Goal: Task Accomplishment & Management: Use online tool/utility

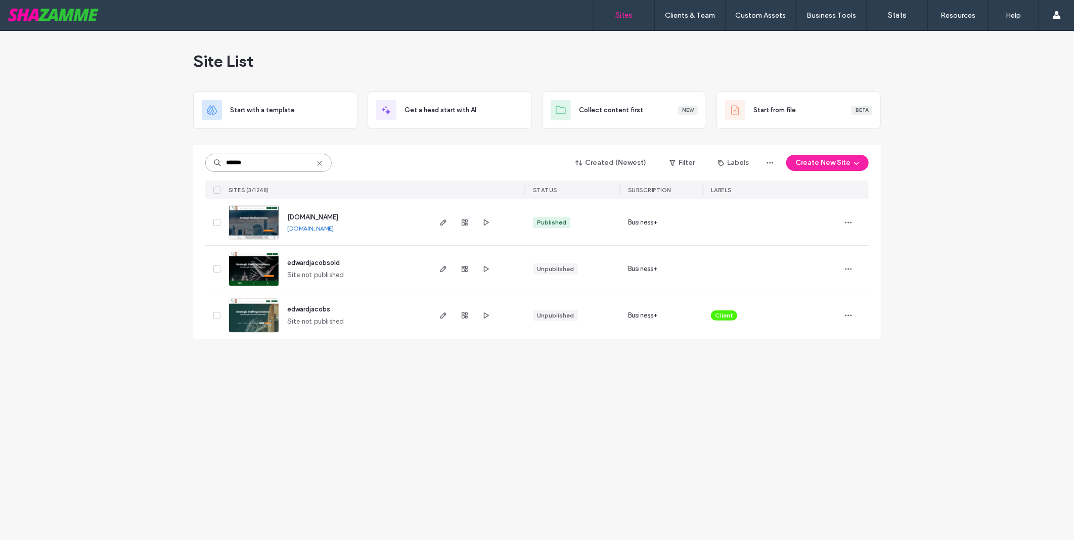
click at [284, 157] on input "******" at bounding box center [268, 163] width 126 height 18
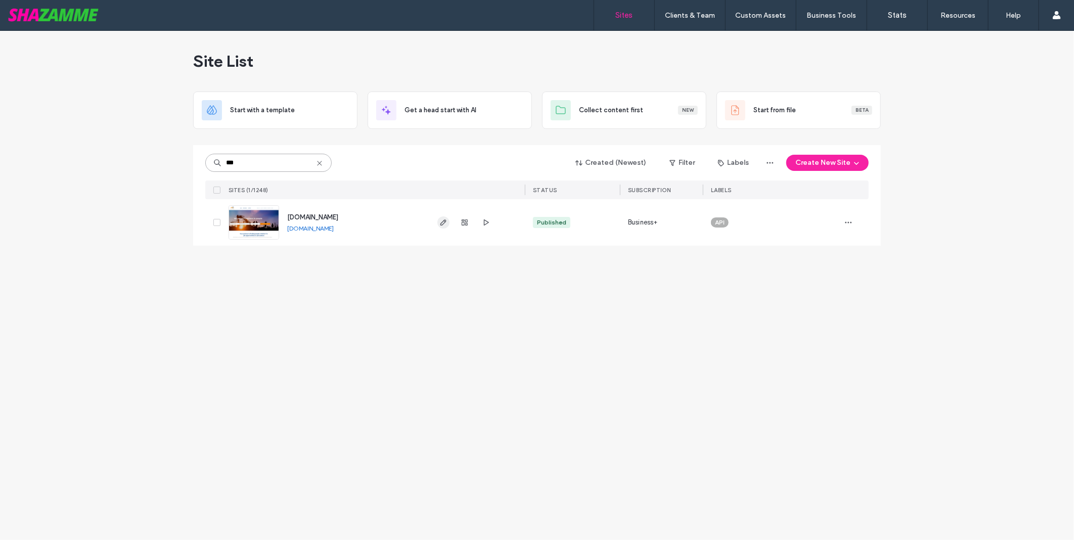
type input "***"
click at [445, 225] on icon "button" at bounding box center [443, 222] width 8 height 8
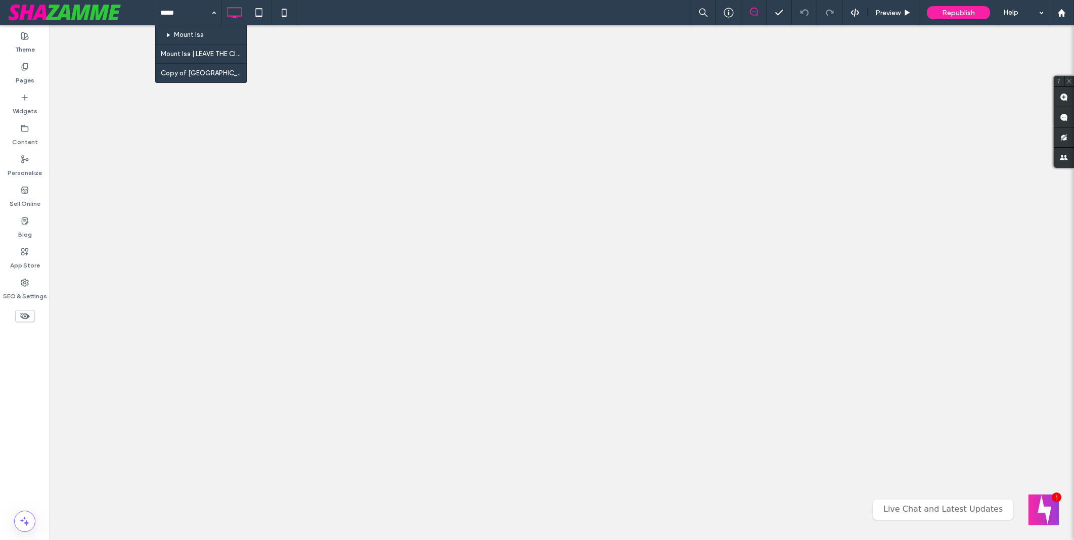
type input "*****"
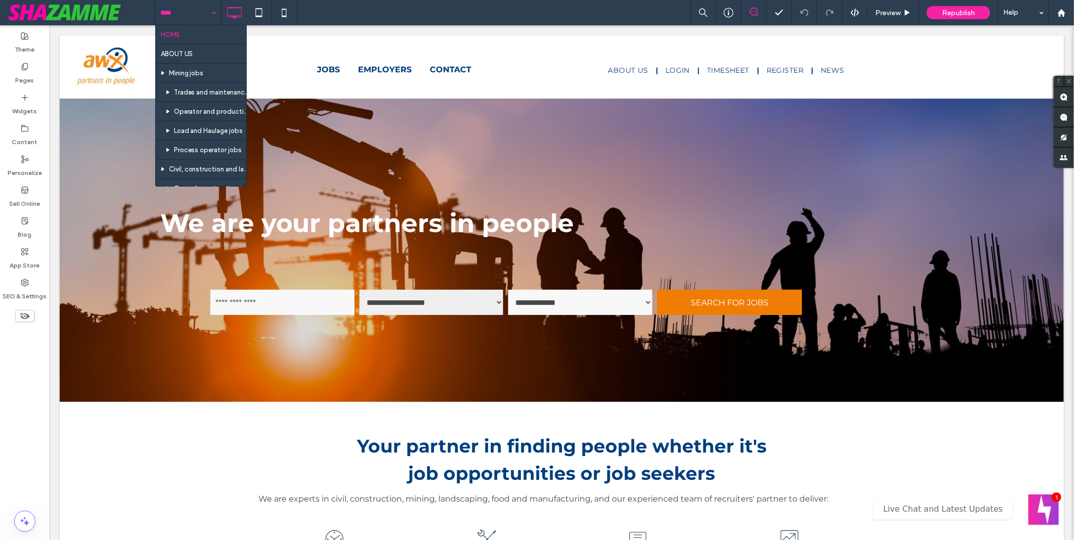
click at [191, 16] on input at bounding box center [185, 12] width 51 height 25
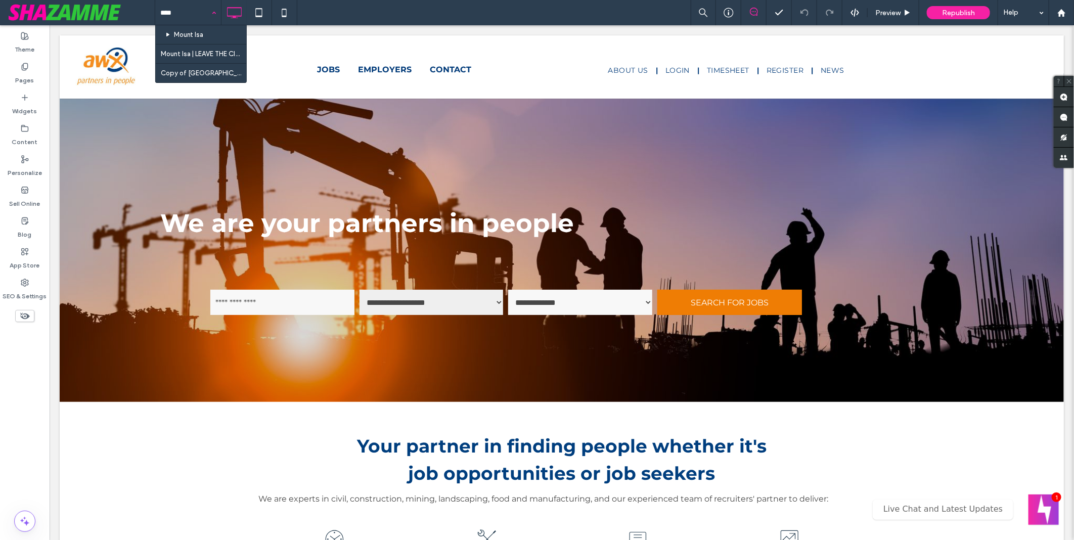
type input "*****"
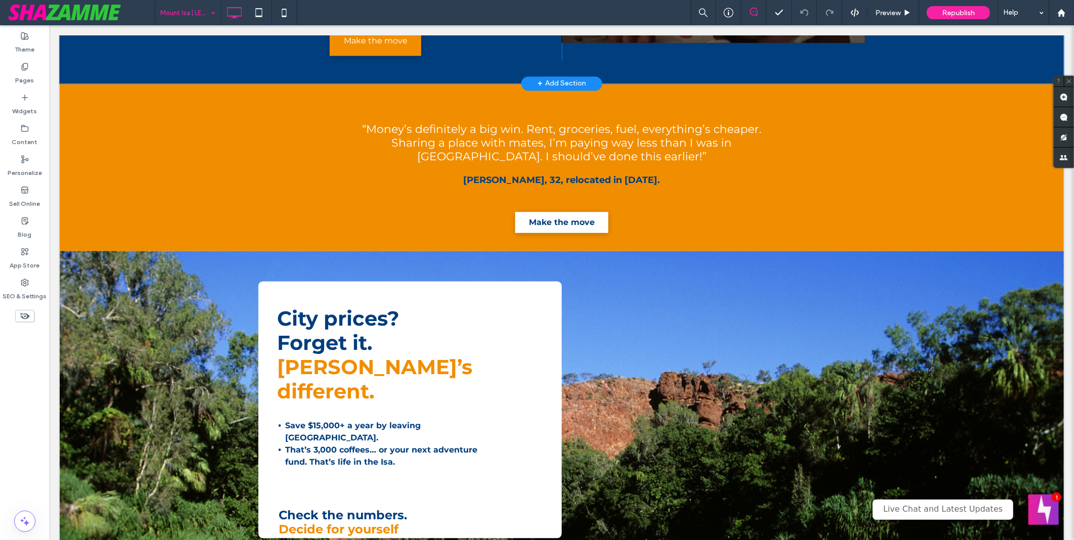
scroll to position [1236, 0]
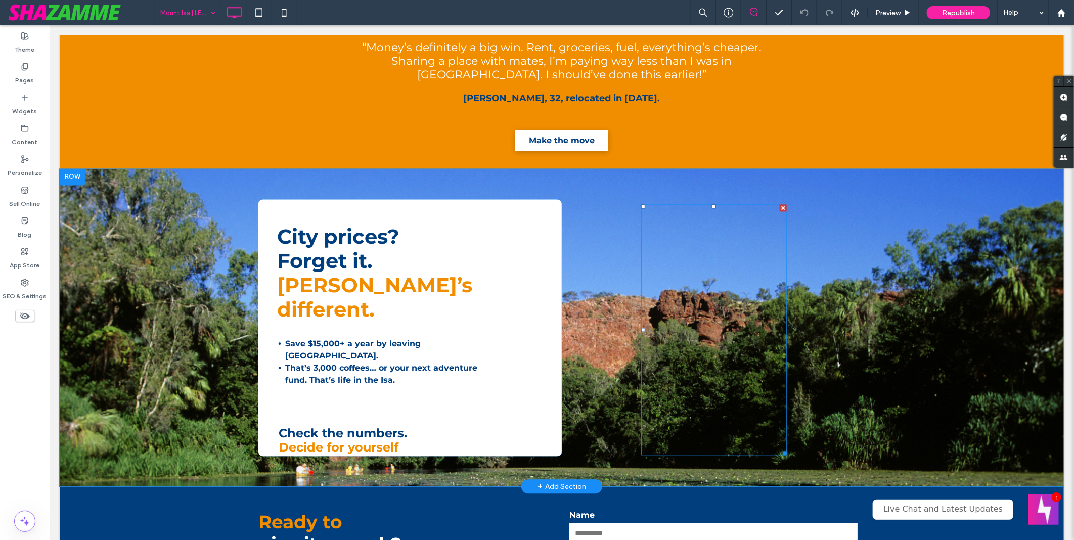
click at [706, 269] on span at bounding box center [714, 329] width 146 height 251
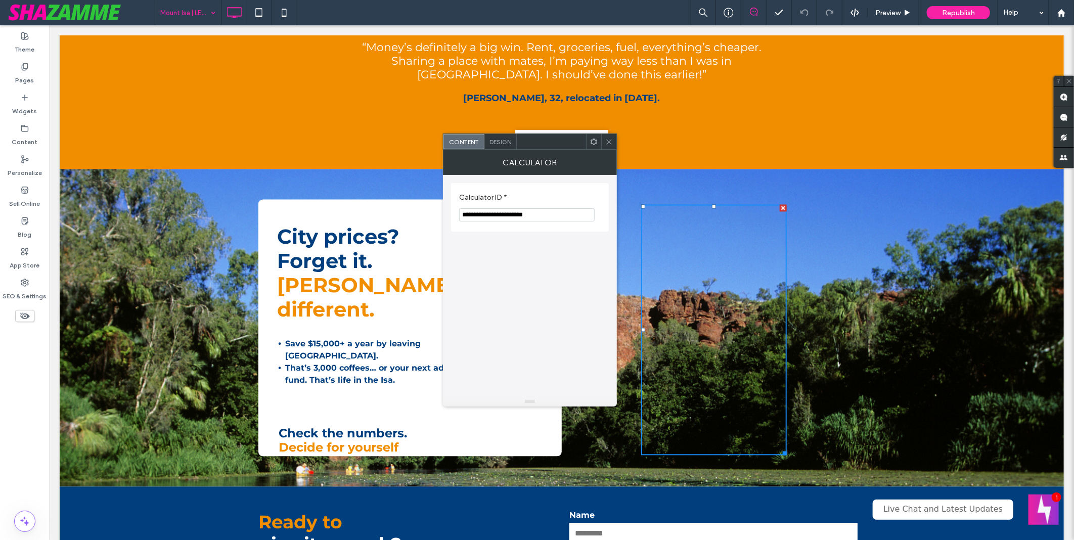
click at [497, 145] on div "Design" at bounding box center [500, 141] width 32 height 15
click at [608, 142] on icon at bounding box center [609, 142] width 8 height 8
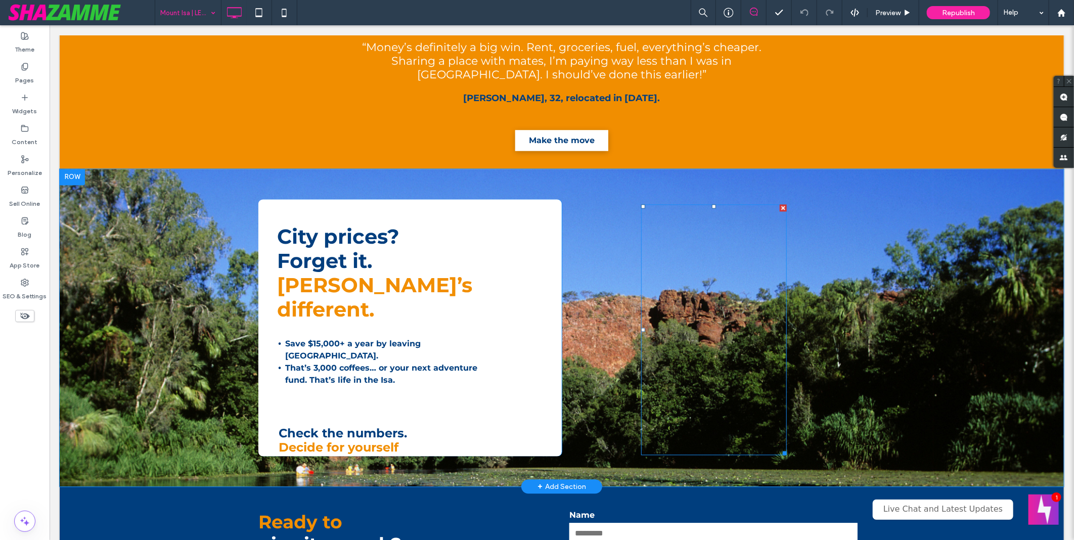
click at [751, 320] on span at bounding box center [714, 329] width 146 height 251
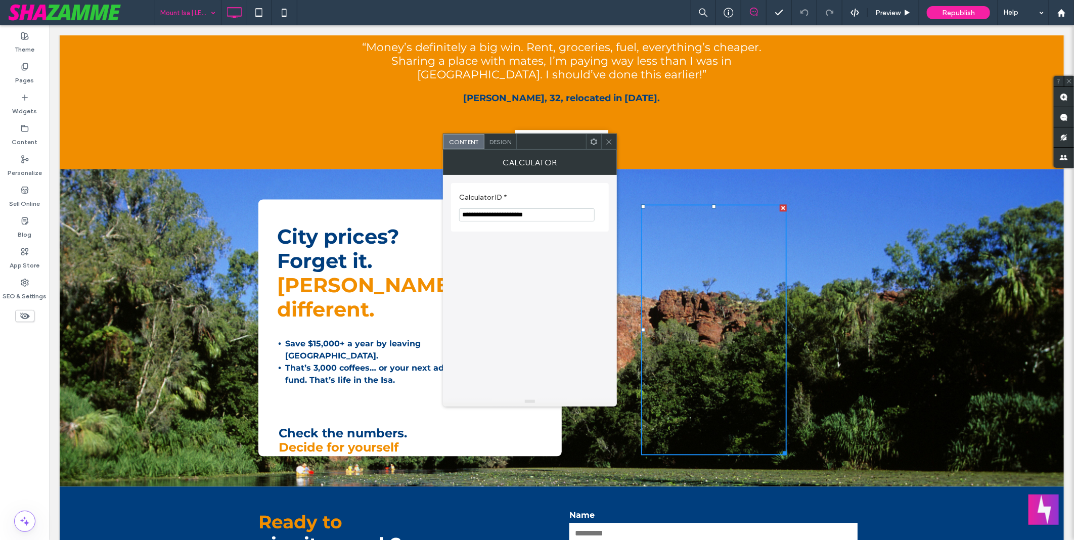
click at [607, 144] on icon at bounding box center [609, 142] width 8 height 8
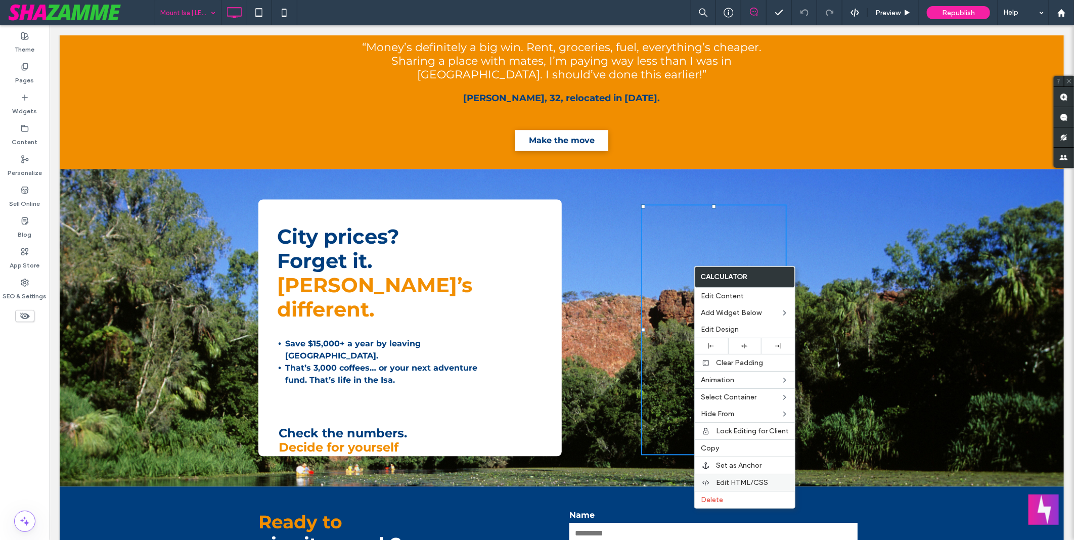
click at [762, 479] on span "Edit HTML/CSS" at bounding box center [742, 482] width 52 height 9
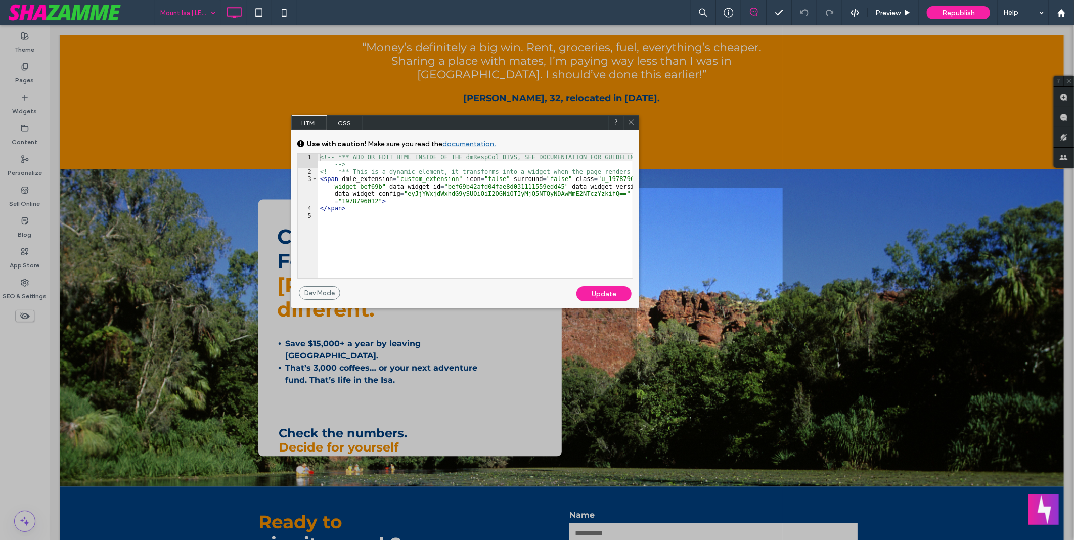
drag, startPoint x: 393, startPoint y: 224, endPoint x: 401, endPoint y: 122, distance: 101.9
click at [401, 122] on div "HTML CSS" at bounding box center [465, 122] width 348 height 15
click at [334, 118] on span "CSS" at bounding box center [344, 122] width 35 height 15
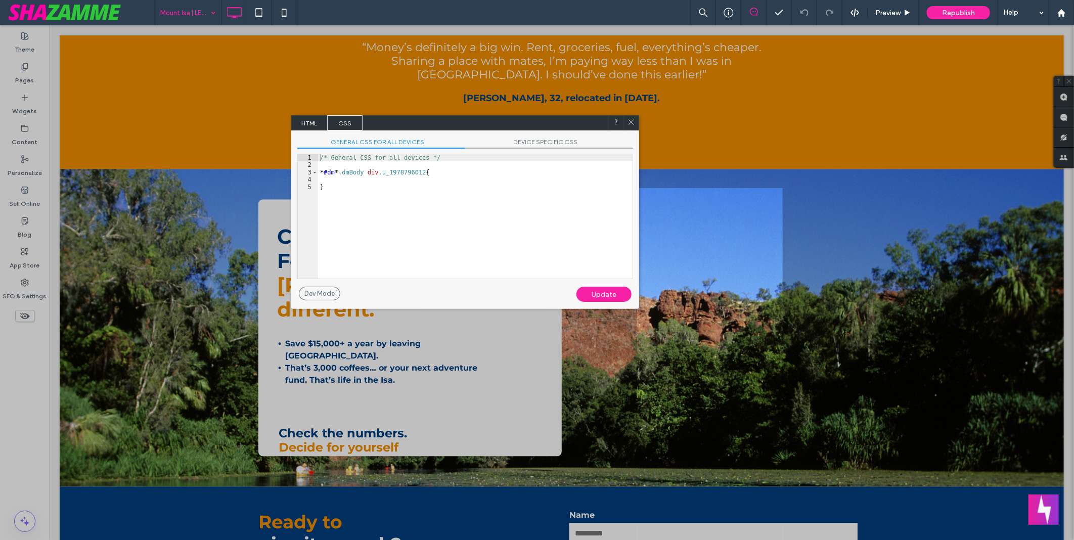
click at [636, 123] on div at bounding box center [631, 122] width 15 height 15
click at [631, 122] on use at bounding box center [631, 122] width 5 height 5
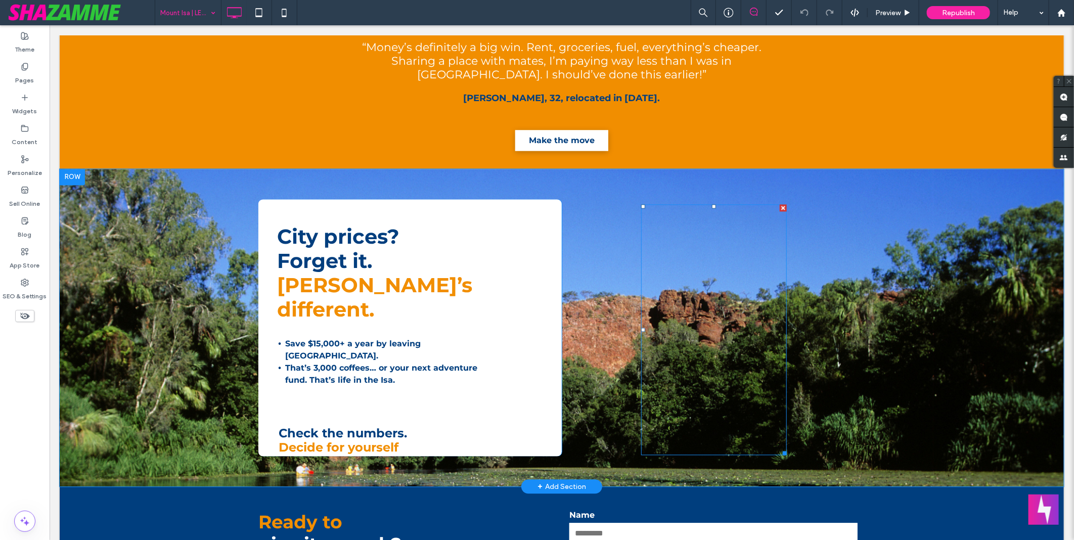
click at [697, 214] on span at bounding box center [714, 329] width 146 height 251
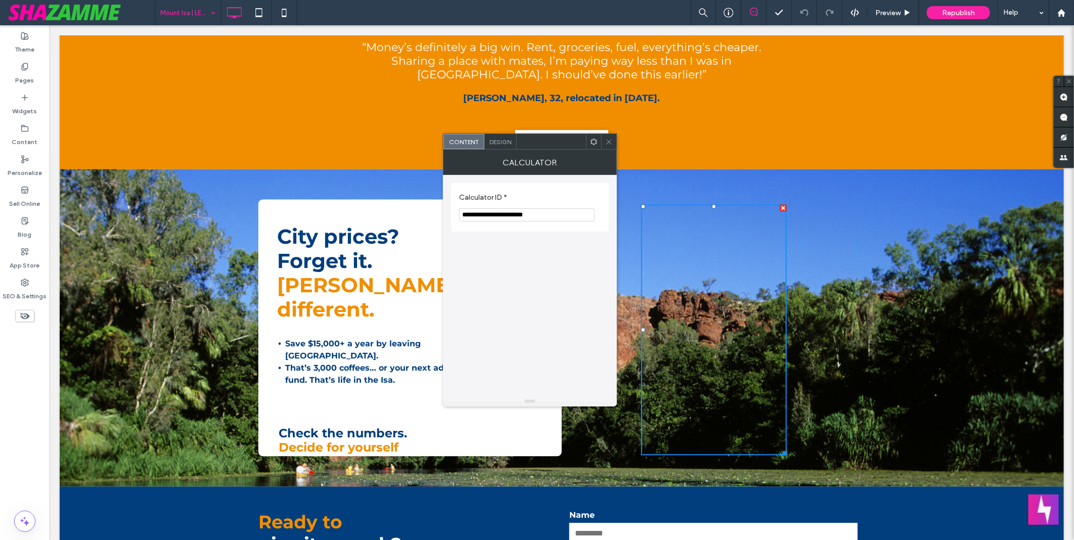
click at [498, 140] on span "Design" at bounding box center [501, 142] width 22 height 8
click at [491, 188] on div "Animation" at bounding box center [530, 187] width 142 height 9
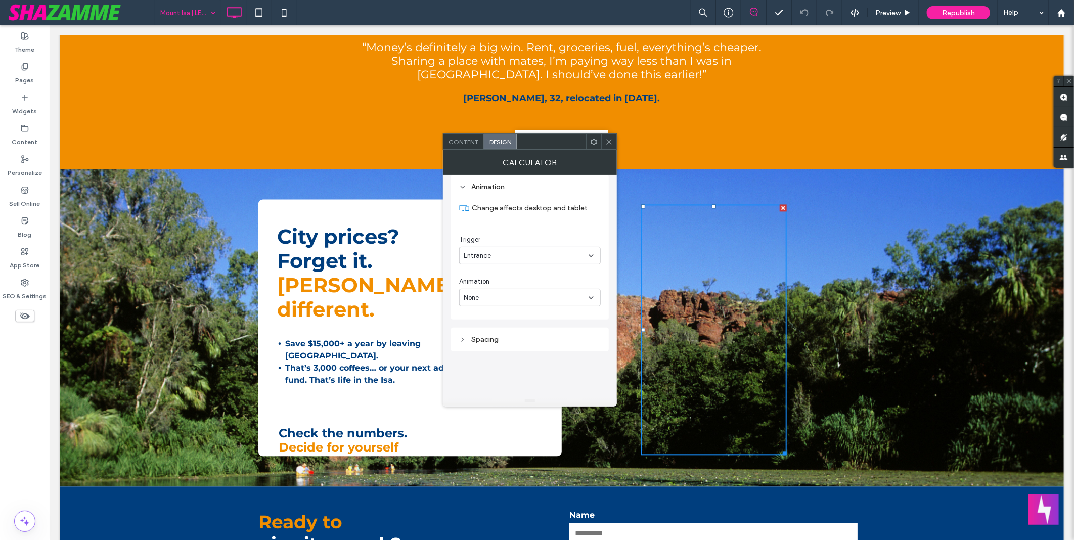
click at [491, 187] on div "Animation" at bounding box center [530, 187] width 142 height 9
click at [490, 213] on div "Spacing" at bounding box center [530, 219] width 142 height 14
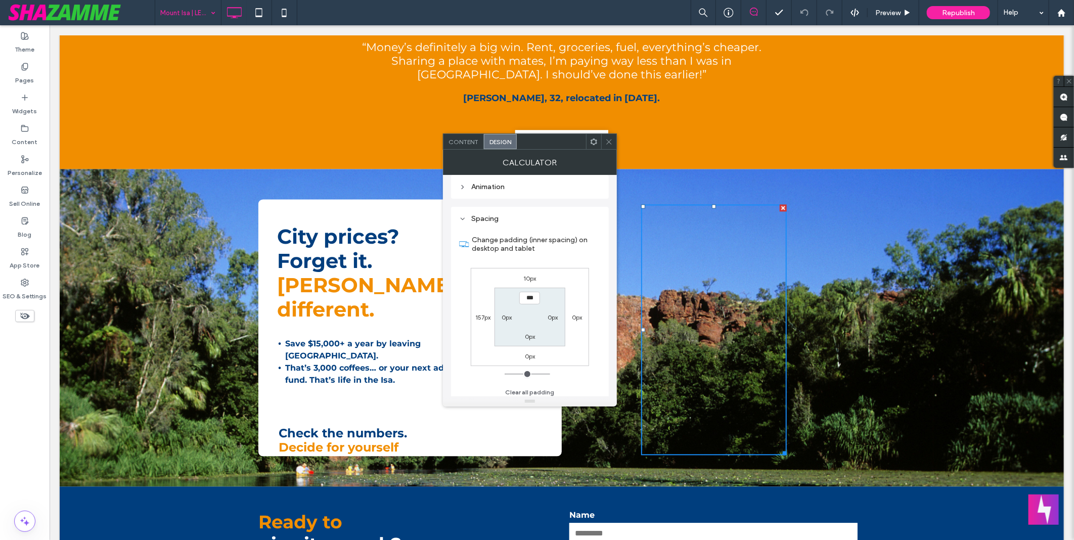
click at [610, 140] on use at bounding box center [608, 141] width 5 height 5
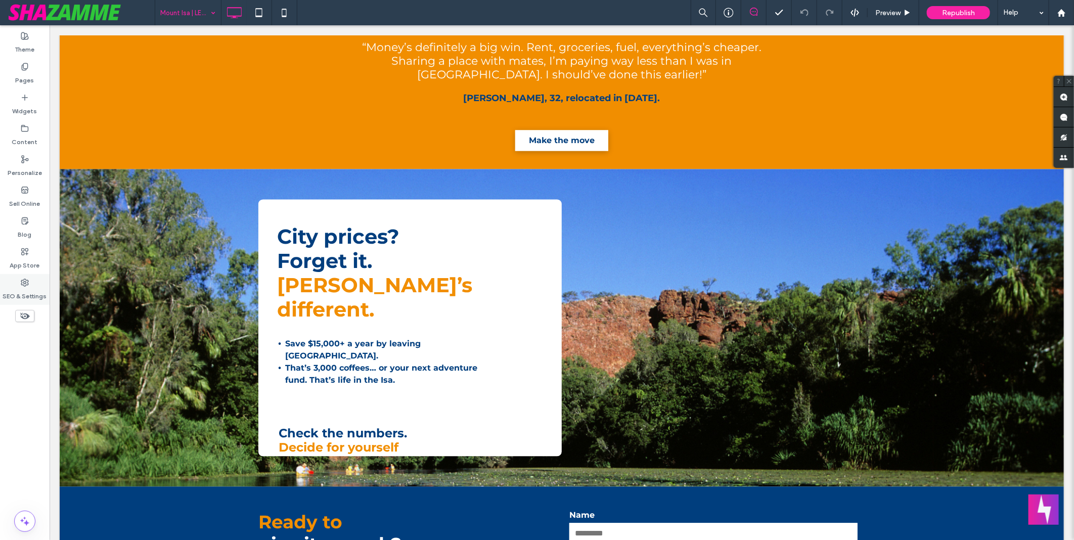
click at [26, 281] on icon at bounding box center [25, 283] width 8 height 8
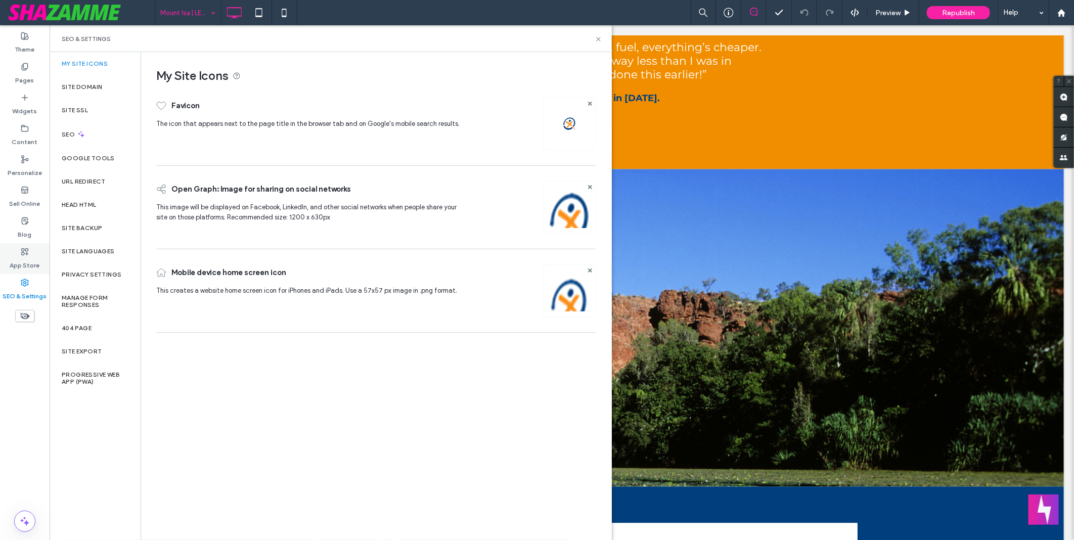
click at [21, 256] on label "App Store" at bounding box center [25, 263] width 30 height 14
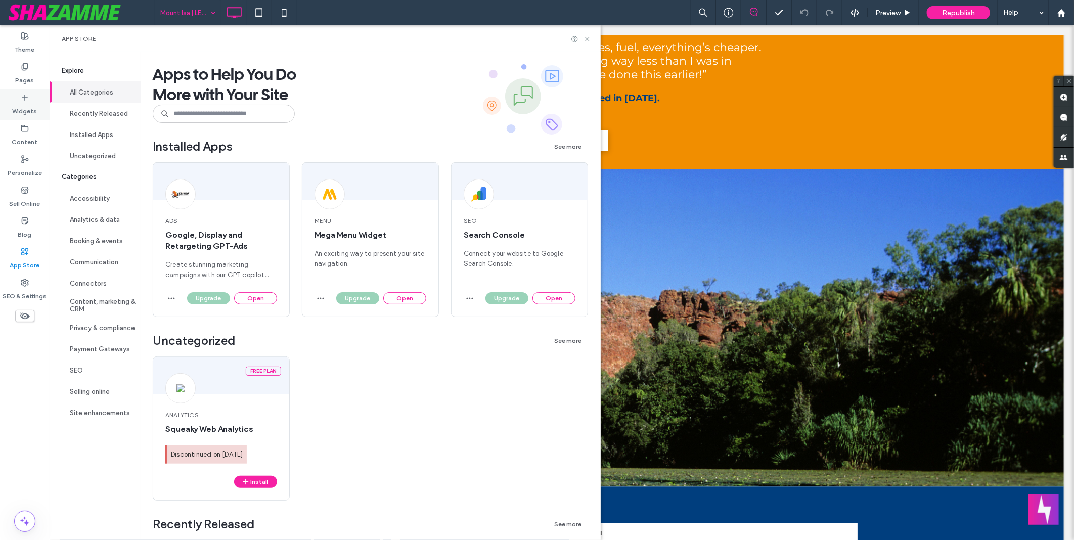
click at [35, 105] on label "Widgets" at bounding box center [25, 109] width 25 height 14
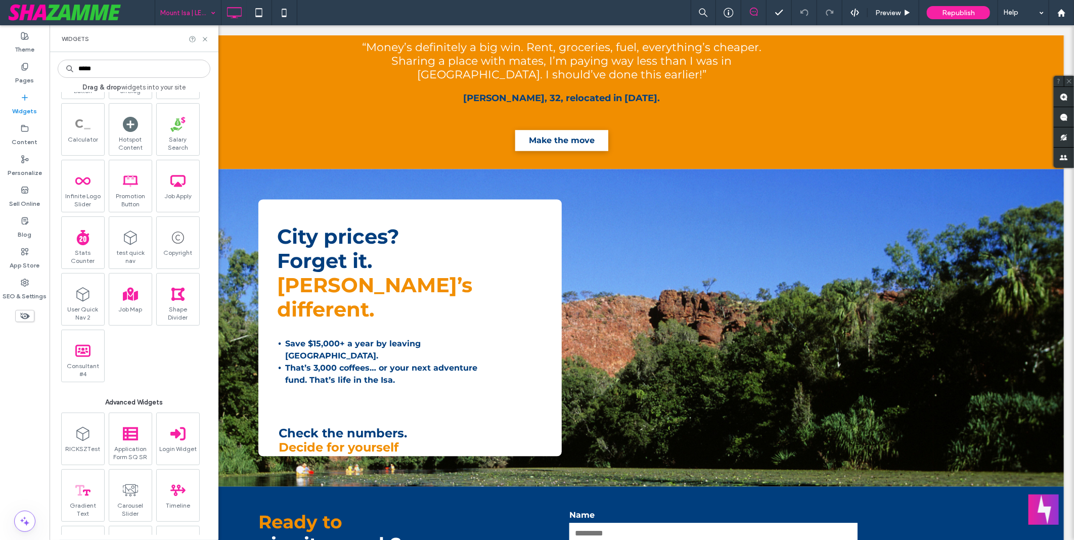
scroll to position [0, 0]
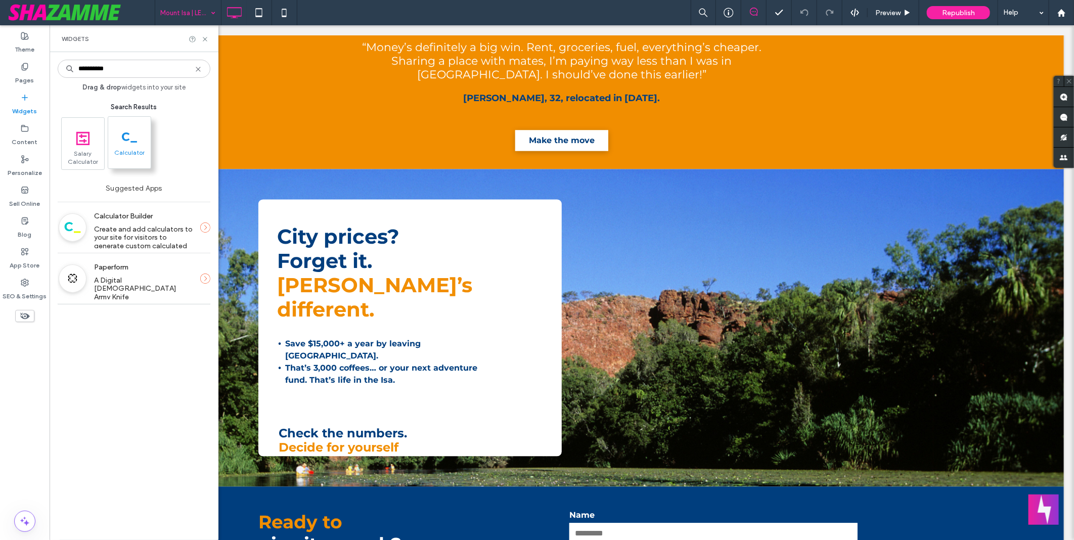
type input "**********"
click at [133, 141] on rect at bounding box center [133, 142] width 7 height 2
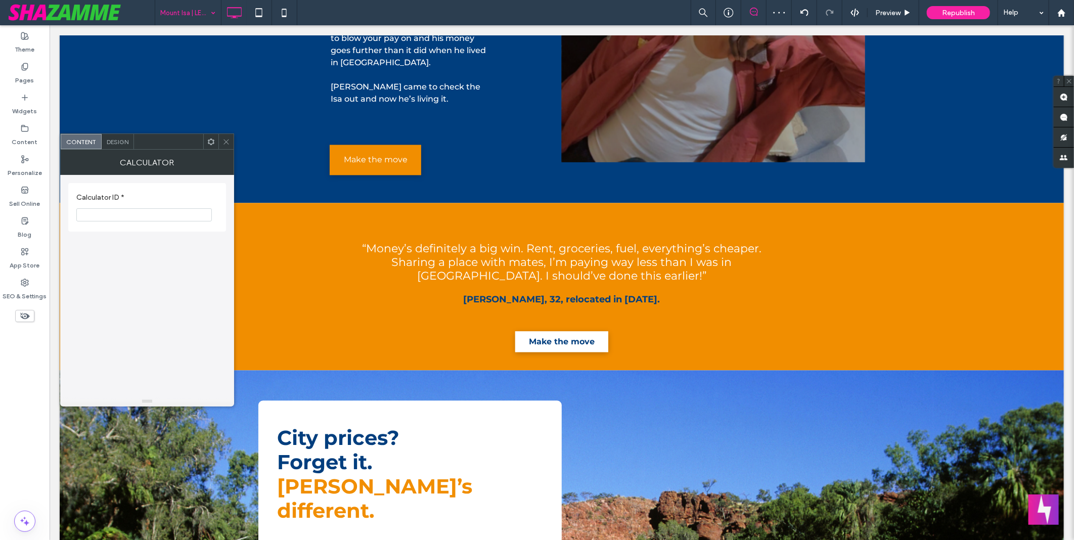
scroll to position [1449, 0]
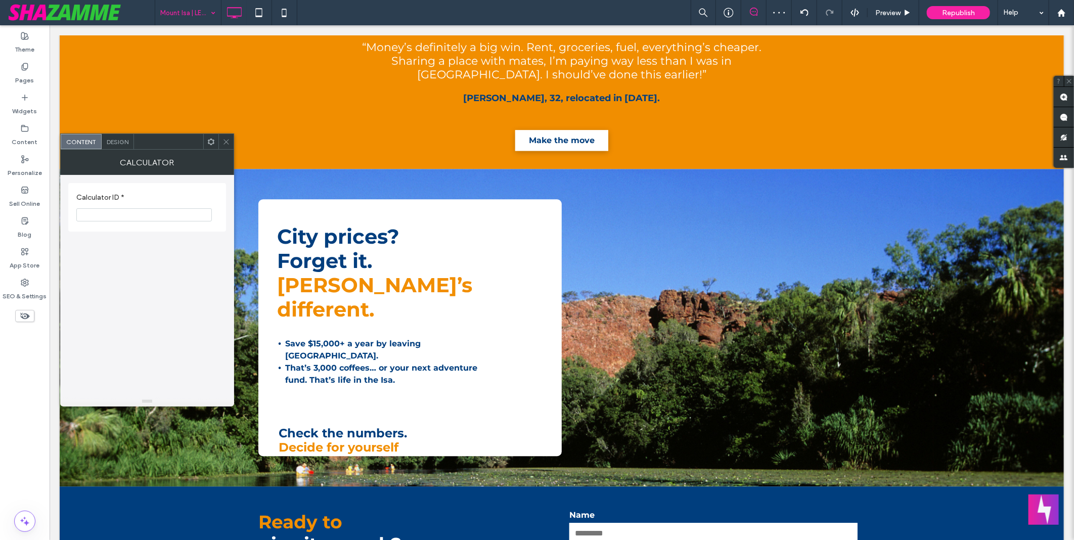
click at [116, 143] on span "Design" at bounding box center [118, 142] width 22 height 8
click at [225, 139] on icon at bounding box center [227, 142] width 8 height 8
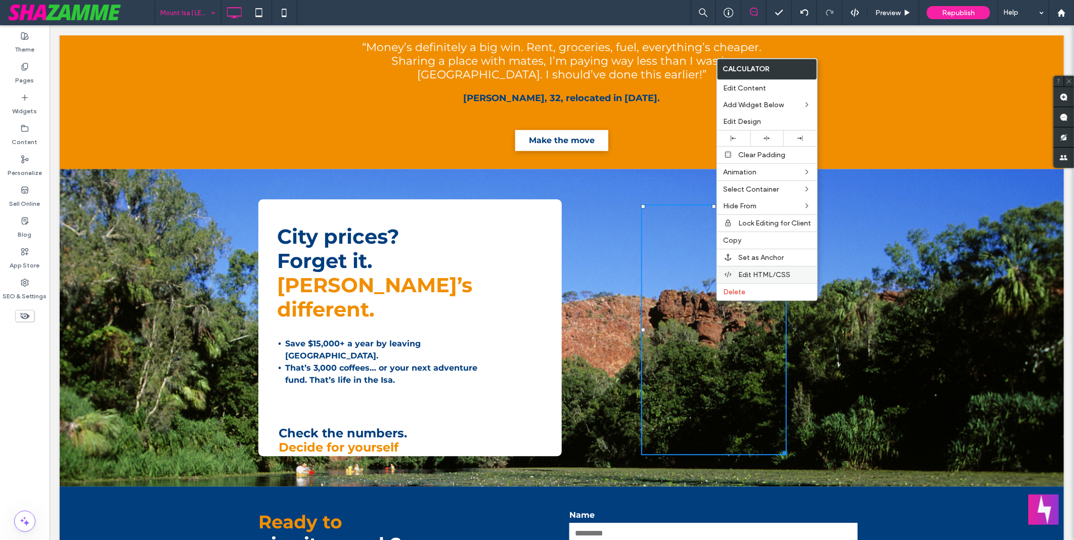
drag, startPoint x: 666, startPoint y: 274, endPoint x: 775, endPoint y: 276, distance: 109.2
click at [775, 276] on span "Edit HTML/CSS" at bounding box center [764, 275] width 52 height 9
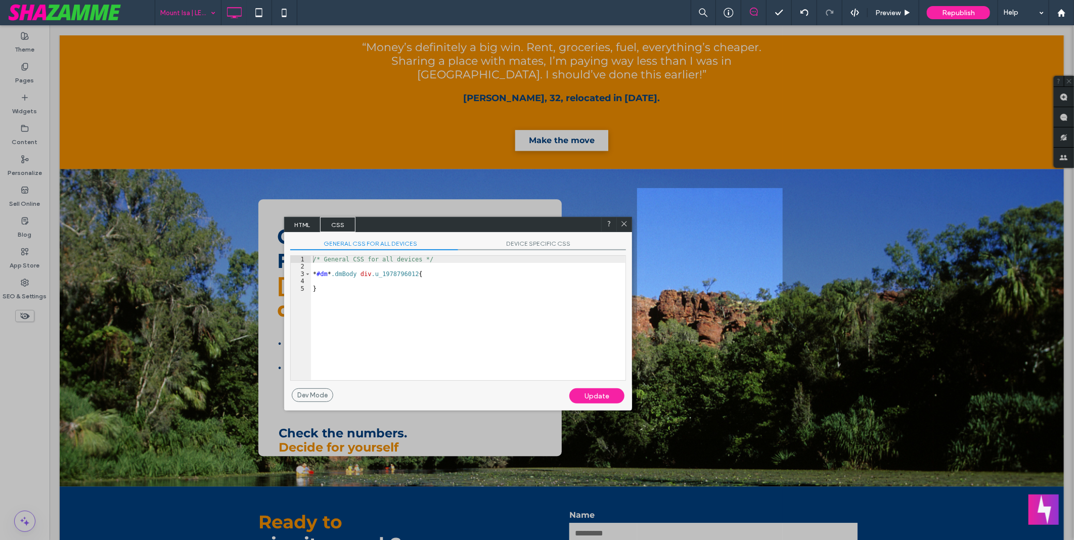
click at [302, 221] on span "HTML" at bounding box center [302, 224] width 35 height 15
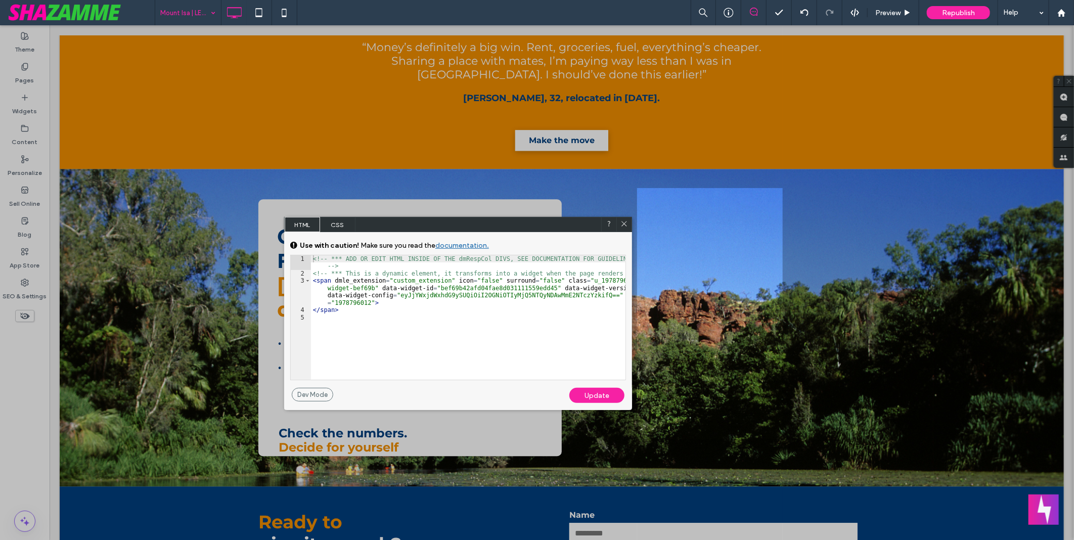
click at [618, 220] on div at bounding box center [623, 224] width 15 height 15
click at [626, 228] on span at bounding box center [624, 224] width 8 height 9
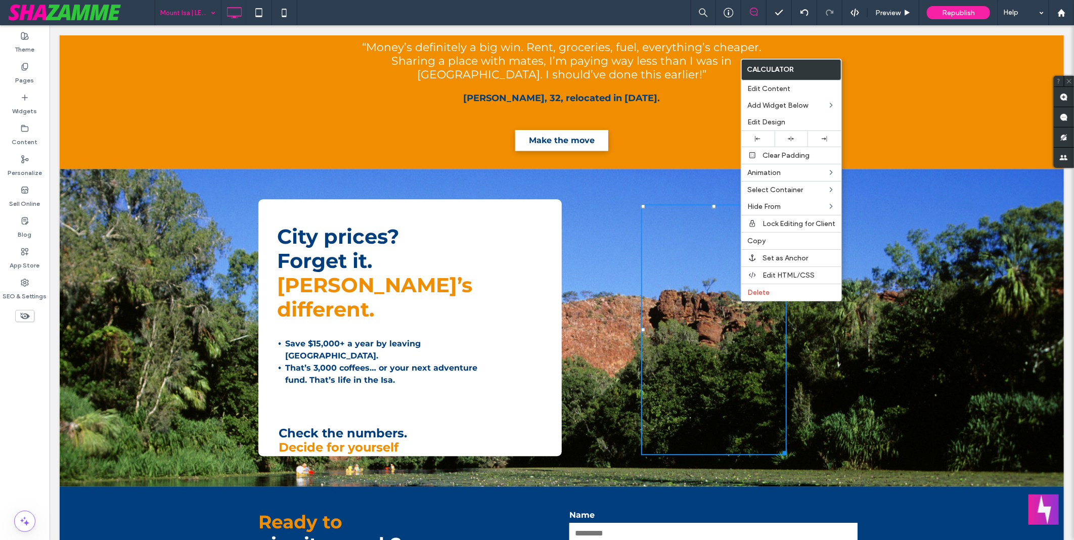
click at [939, 350] on div "City prices? ﻿ Forget it. Isa’s different. Save $15,000+ a year by leaving Bris…" at bounding box center [561, 327] width 1004 height 318
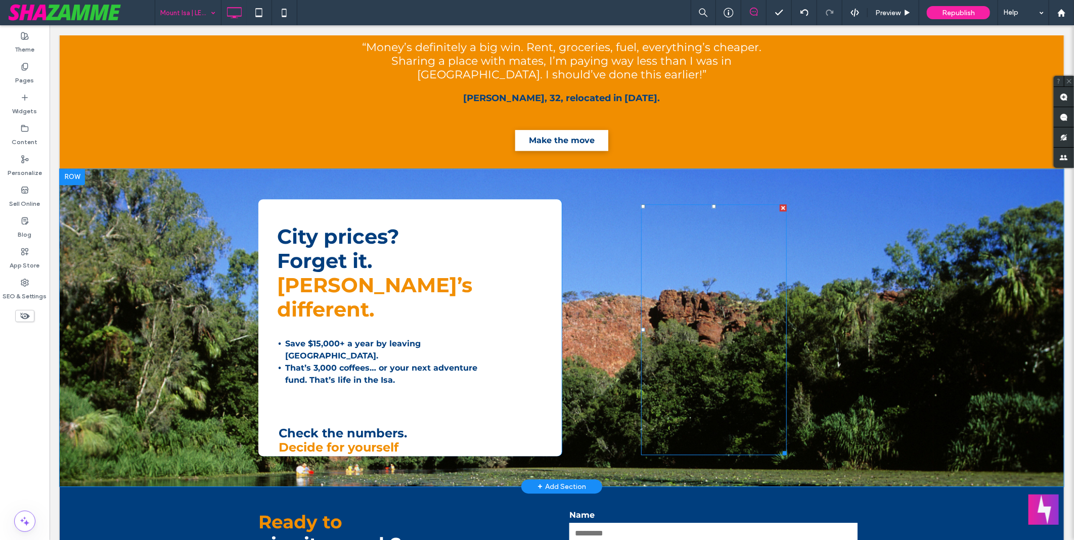
click at [847, 308] on div "Click To Paste" at bounding box center [712, 327] width 303 height 257
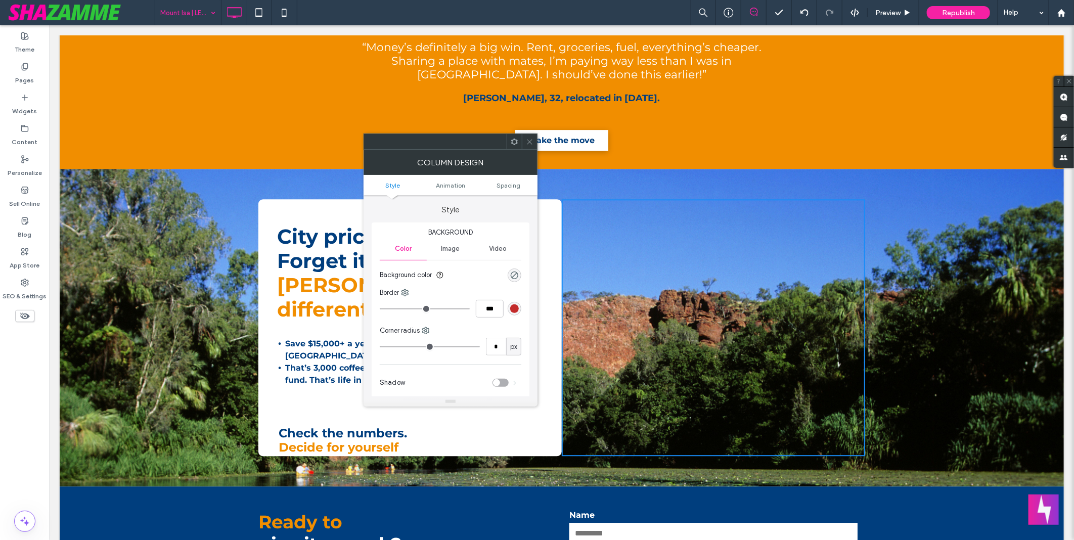
click at [530, 135] on span at bounding box center [530, 141] width 8 height 15
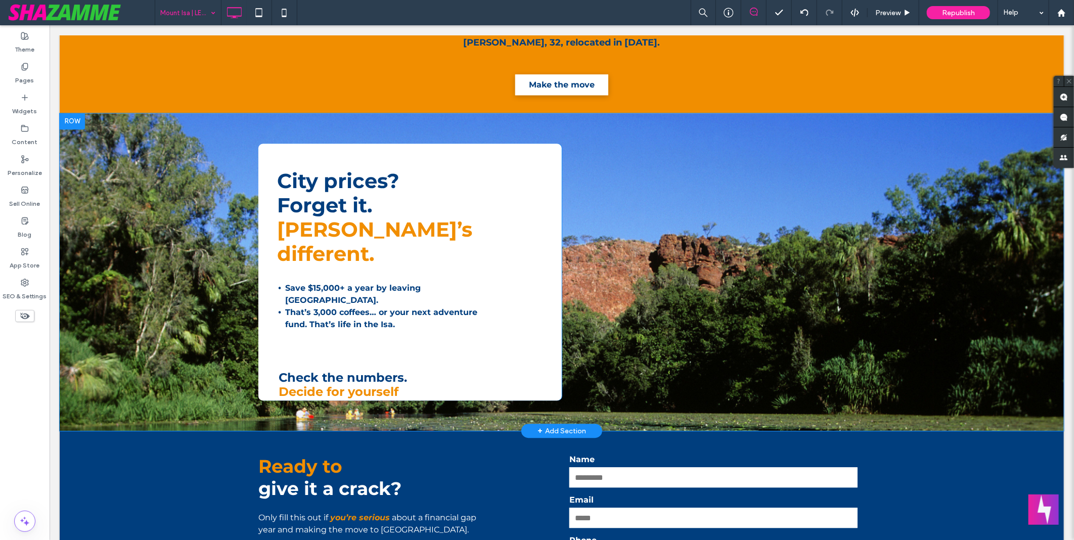
scroll to position [1505, 0]
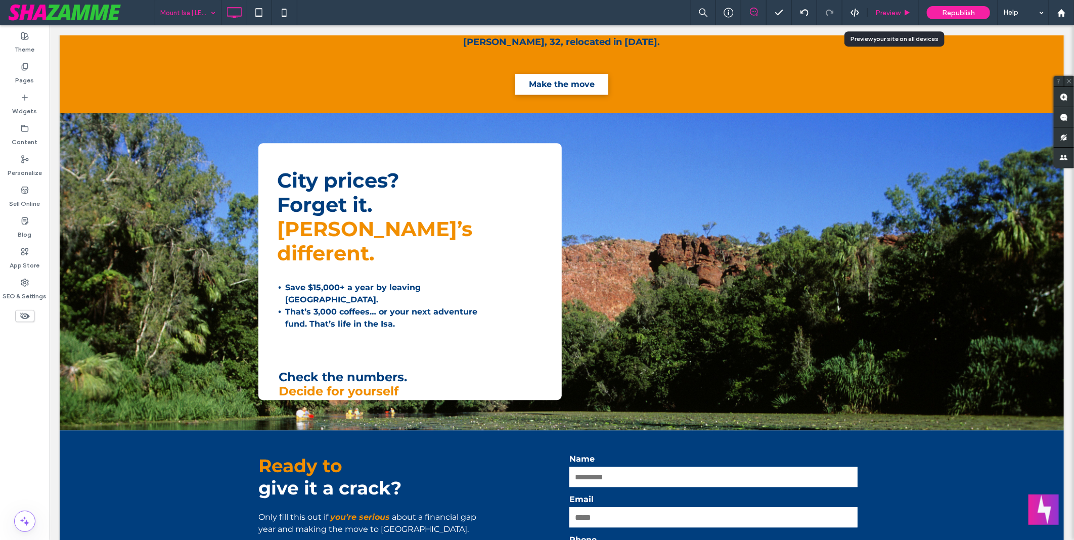
click at [877, 18] on div "Preview" at bounding box center [894, 12] width 52 height 25
click at [882, 14] on span "Preview" at bounding box center [887, 13] width 25 height 9
